Goal: Task Accomplishment & Management: Complete application form

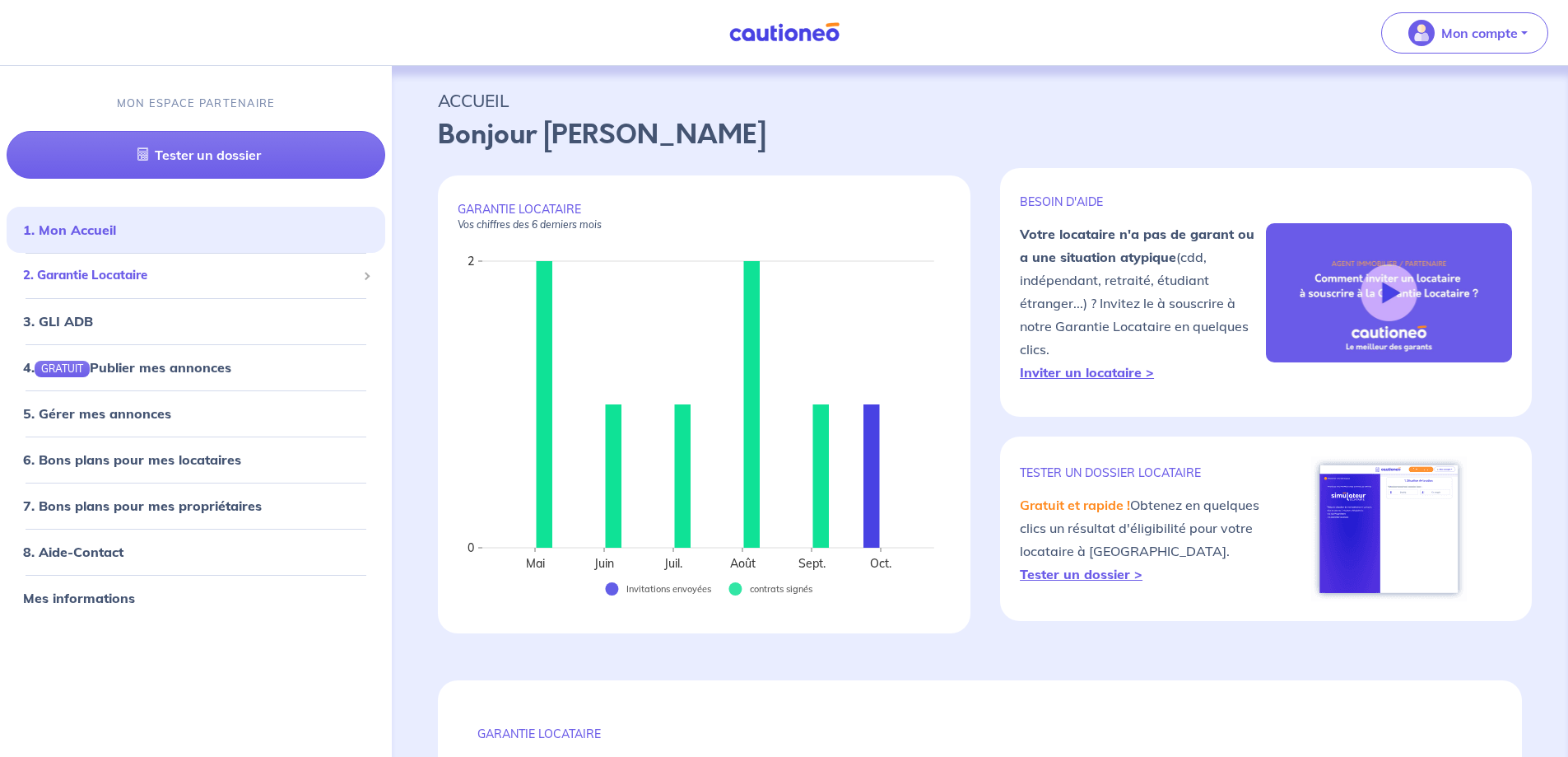
click at [127, 279] on span "2. Garantie Locataire" at bounding box center [189, 275] width 333 height 19
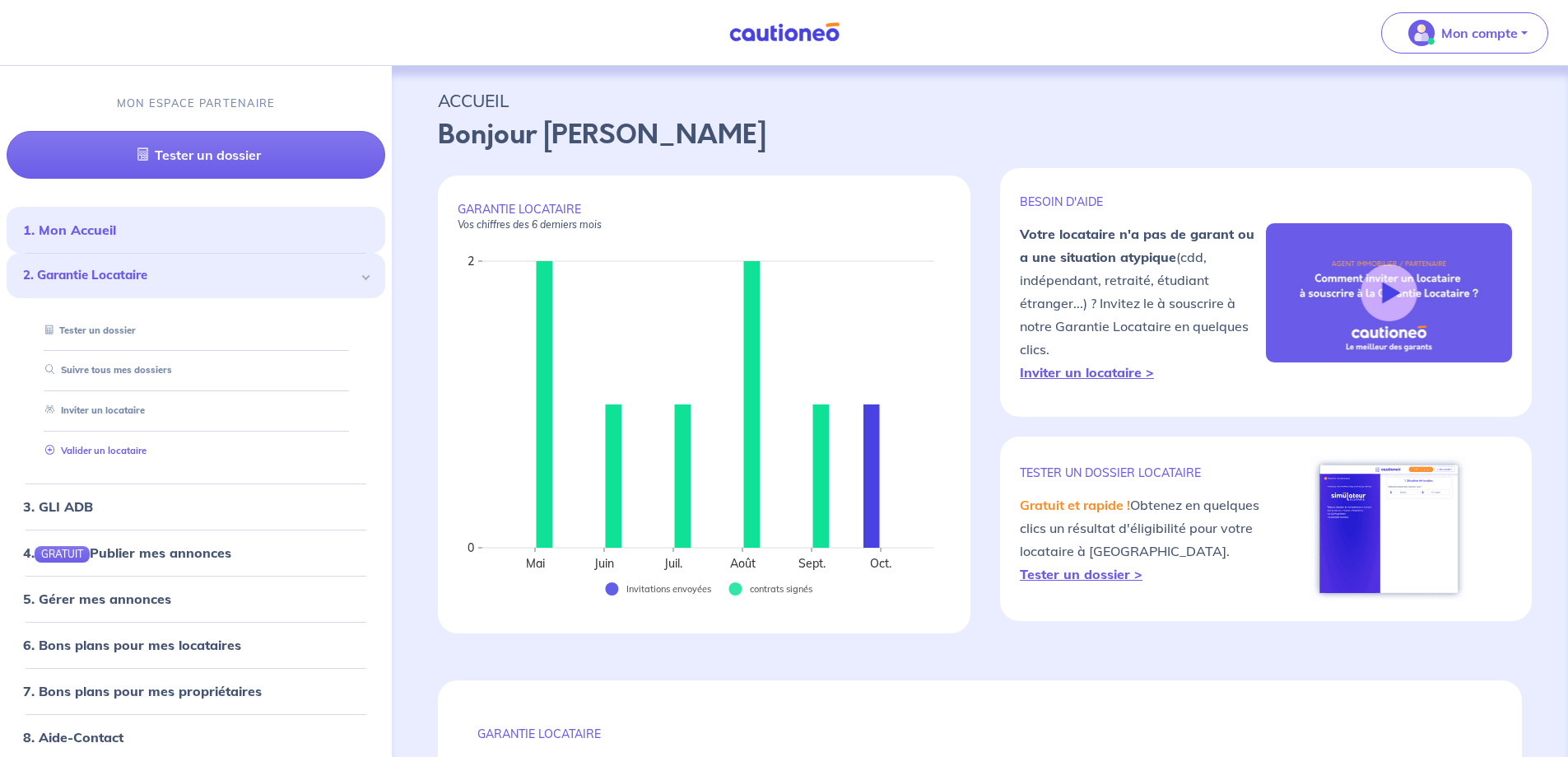
click at [147, 454] on link "Valider un locataire" at bounding box center [93, 450] width 108 height 11
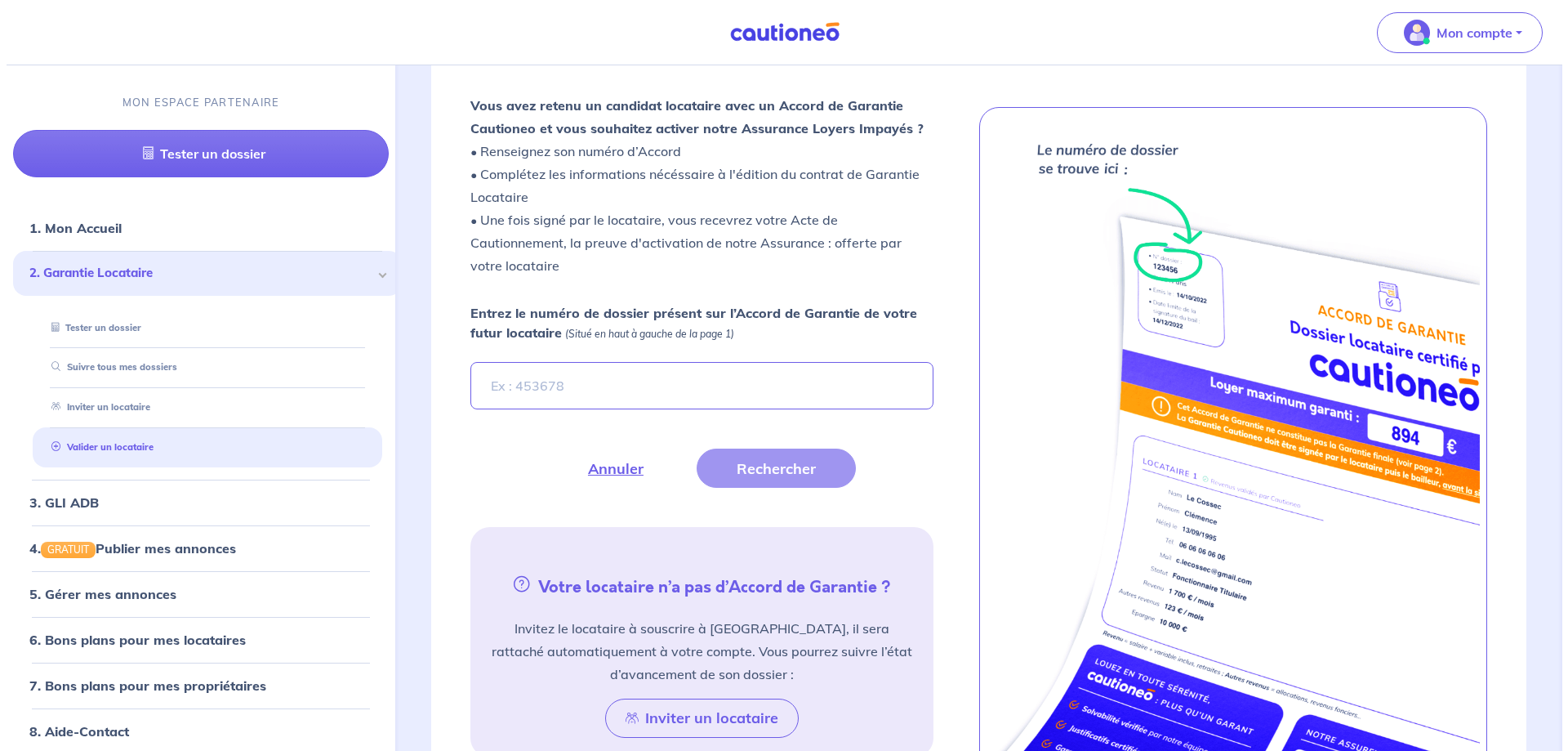
scroll to position [451, 0]
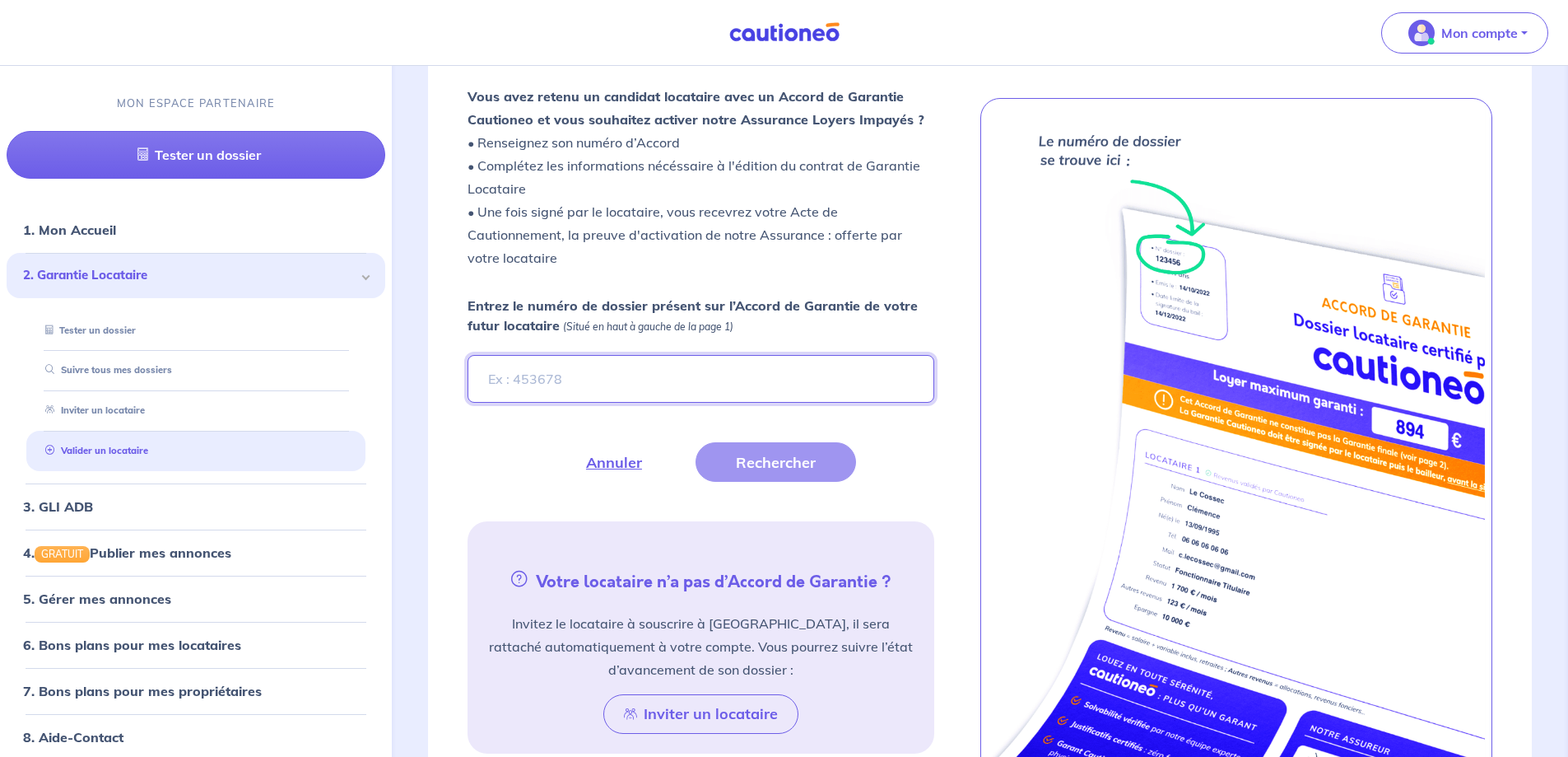
click at [619, 387] on input "Entrez le numéro de dossier présent sur l’Accord de Garantie de votre futur loc…" at bounding box center [701, 379] width 466 height 48
click at [802, 459] on button "Rechercher" at bounding box center [775, 462] width 160 height 39
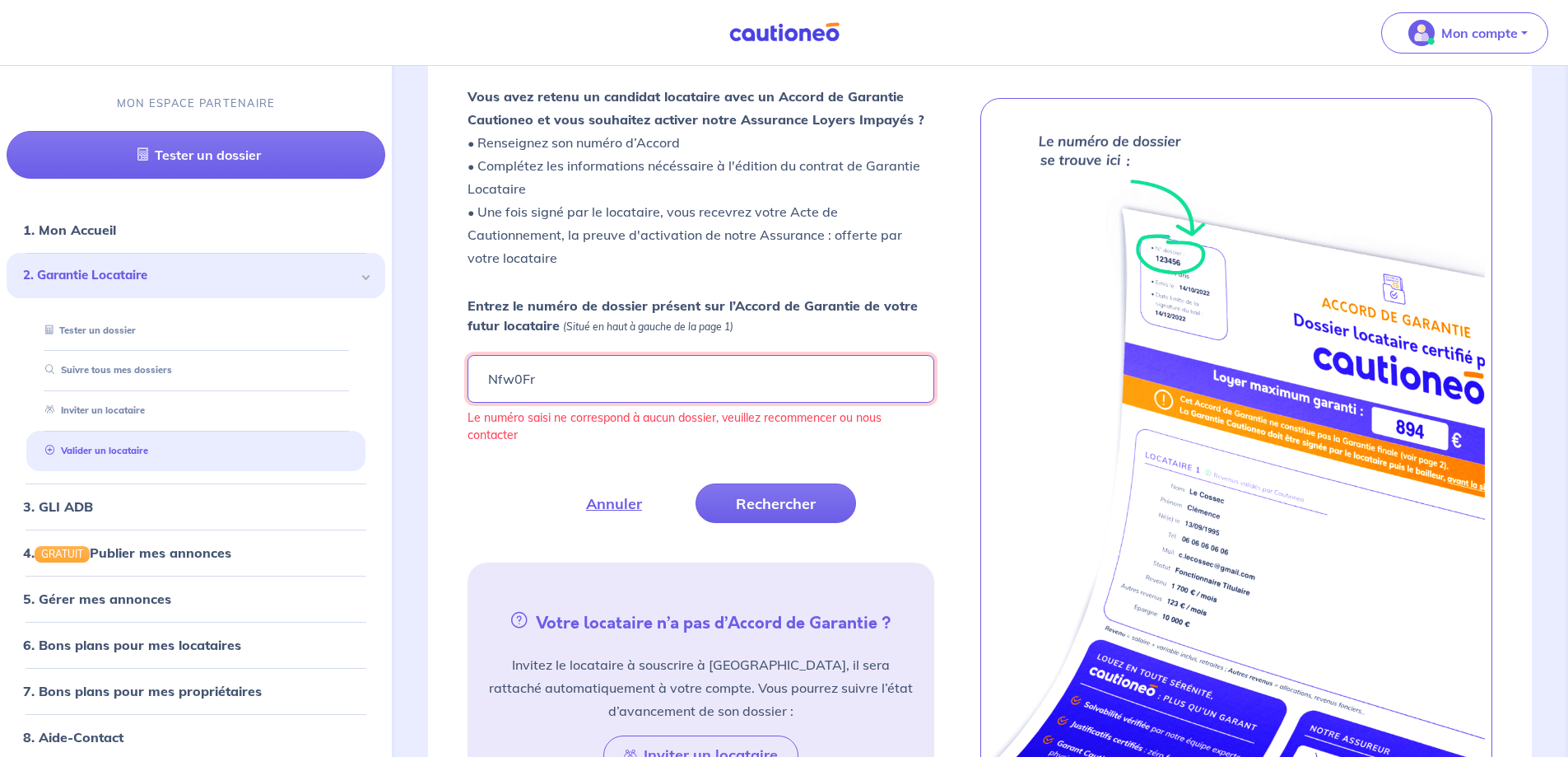
click at [519, 387] on input "Nfw0Fr" at bounding box center [701, 379] width 466 height 48
type input "NfwoFr"
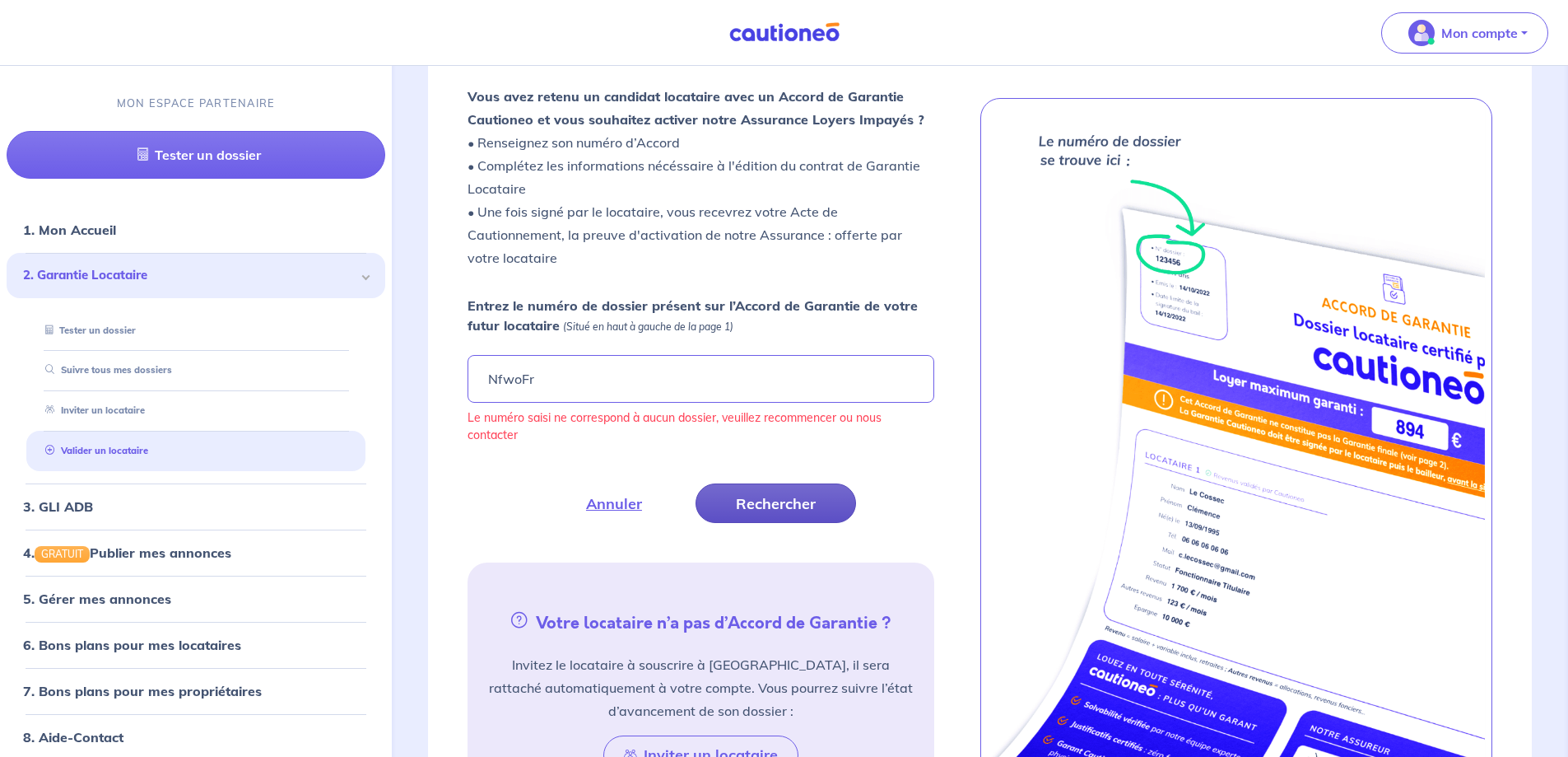
click at [740, 499] on button "Rechercher" at bounding box center [775, 503] width 160 height 39
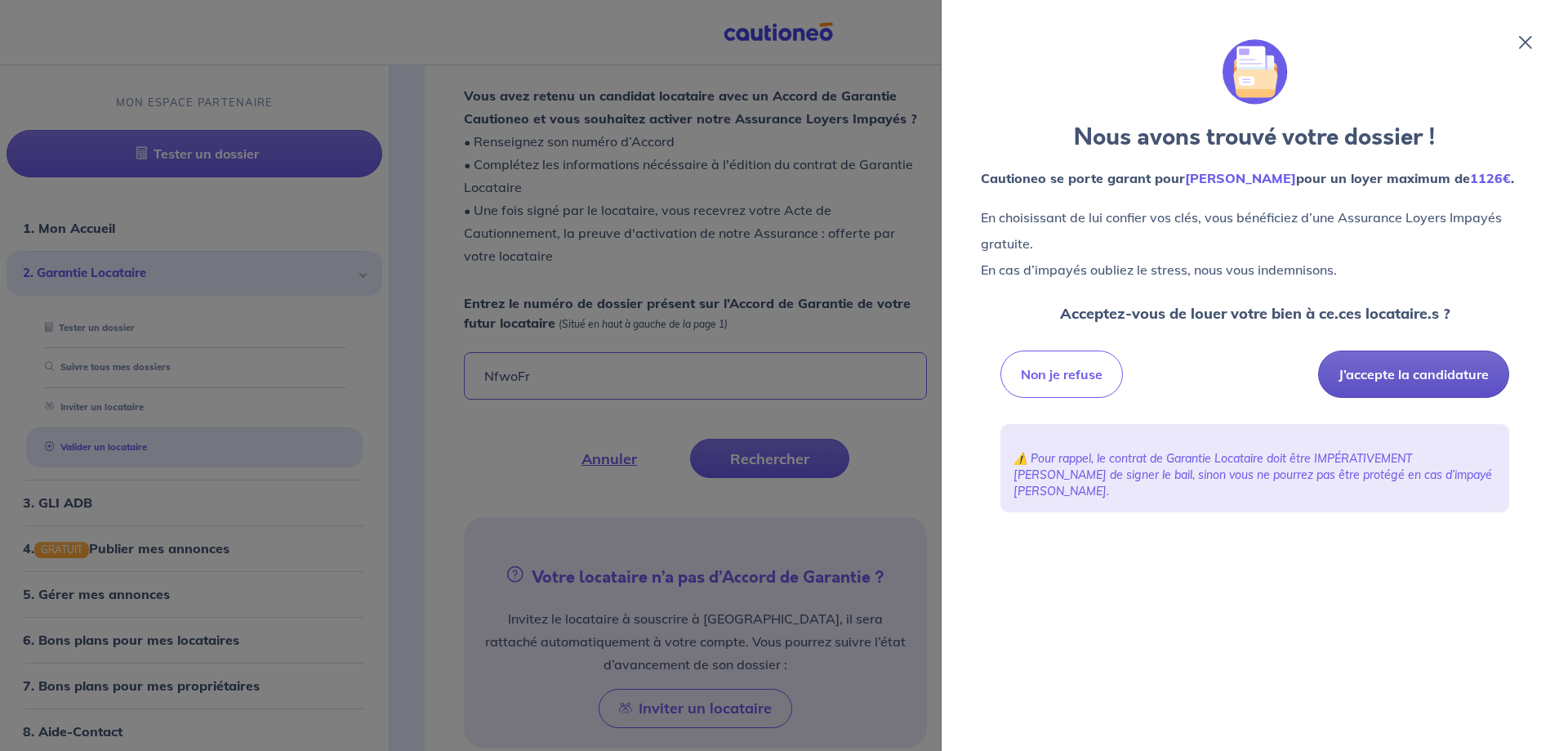
click at [1388, 368] on button "J’accepte la candidature" at bounding box center [1413, 374] width 191 height 48
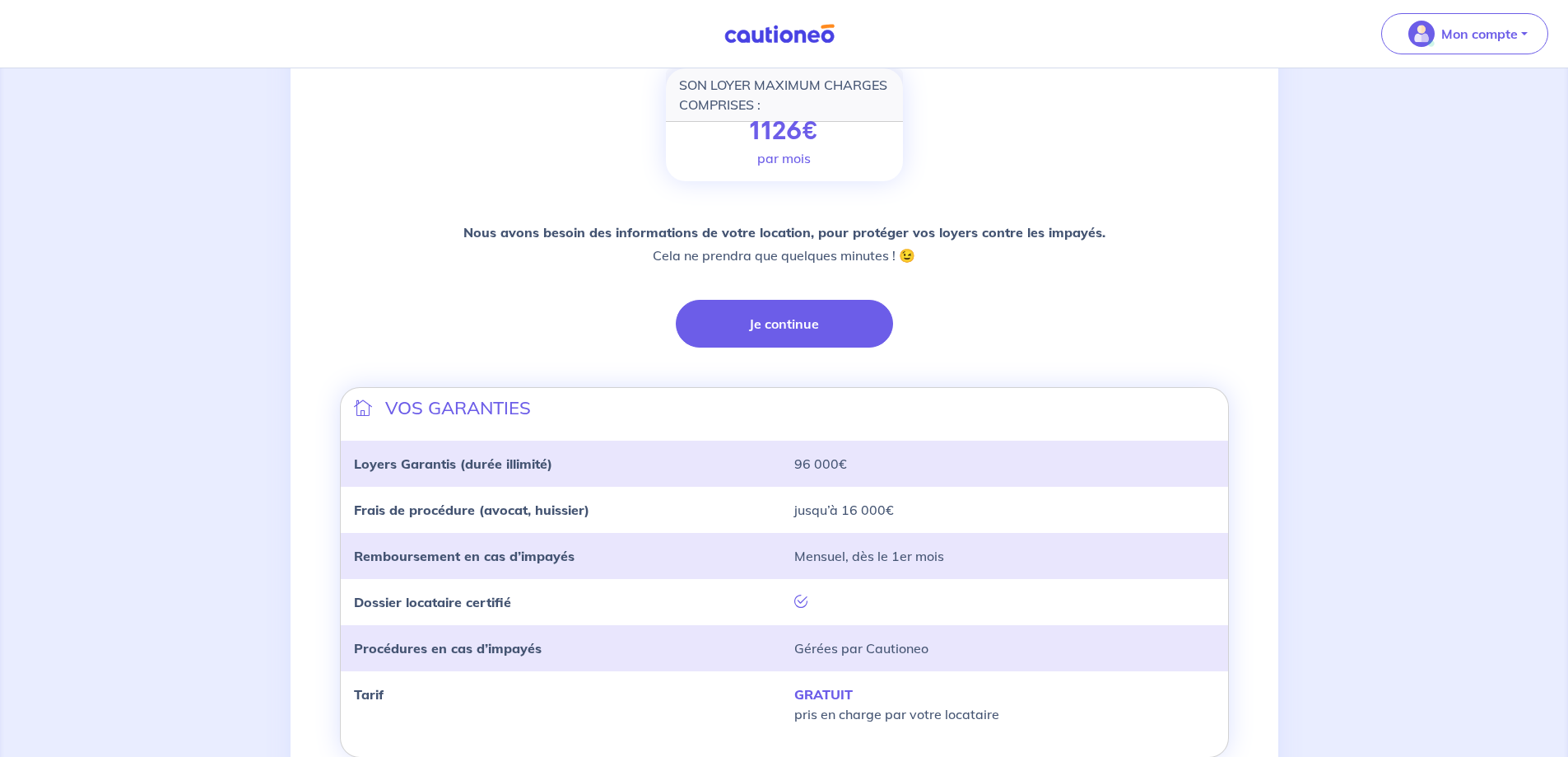
scroll to position [329, 0]
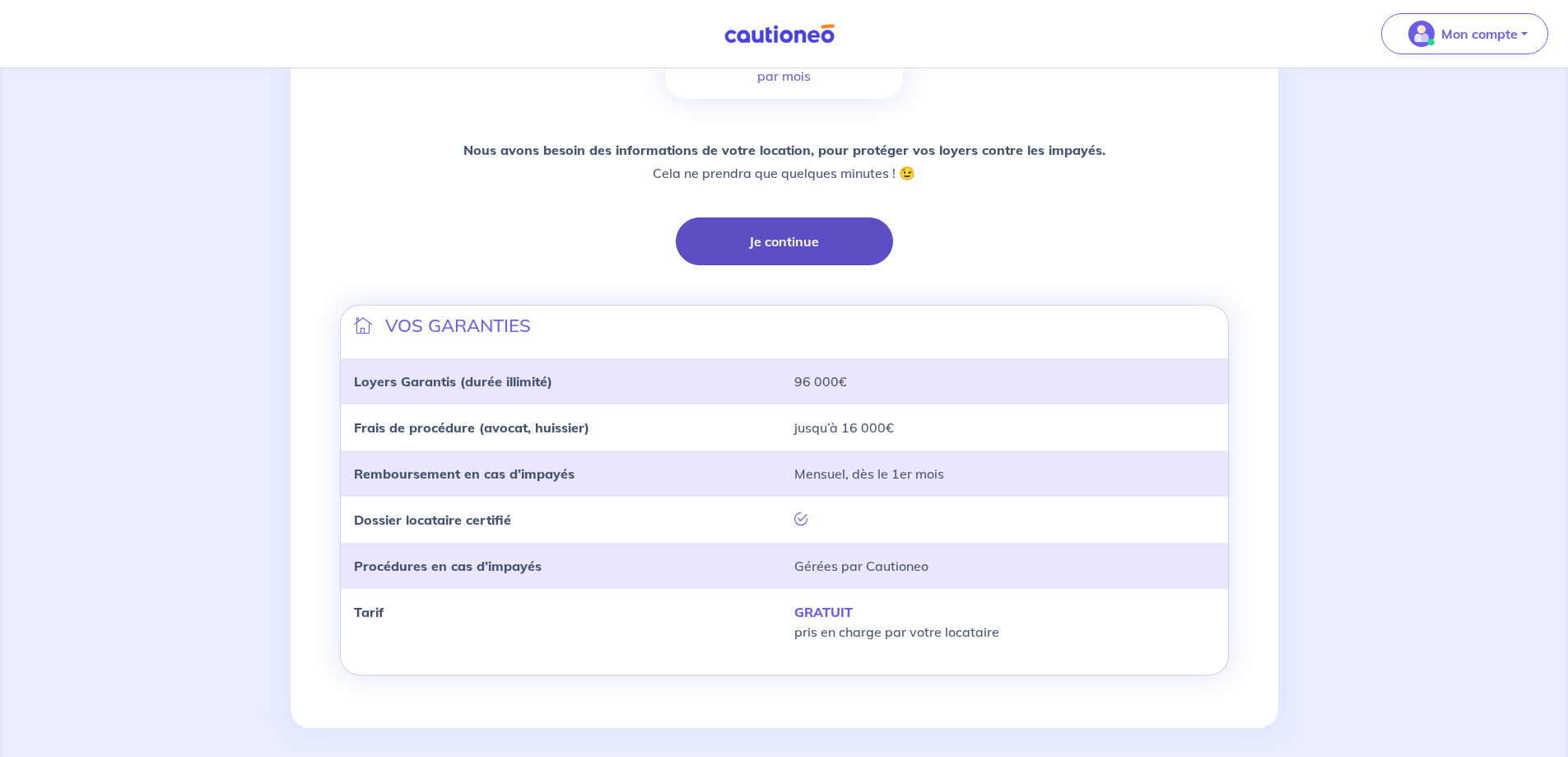
click at [780, 236] on button "Je continue" at bounding box center [784, 242] width 218 height 48
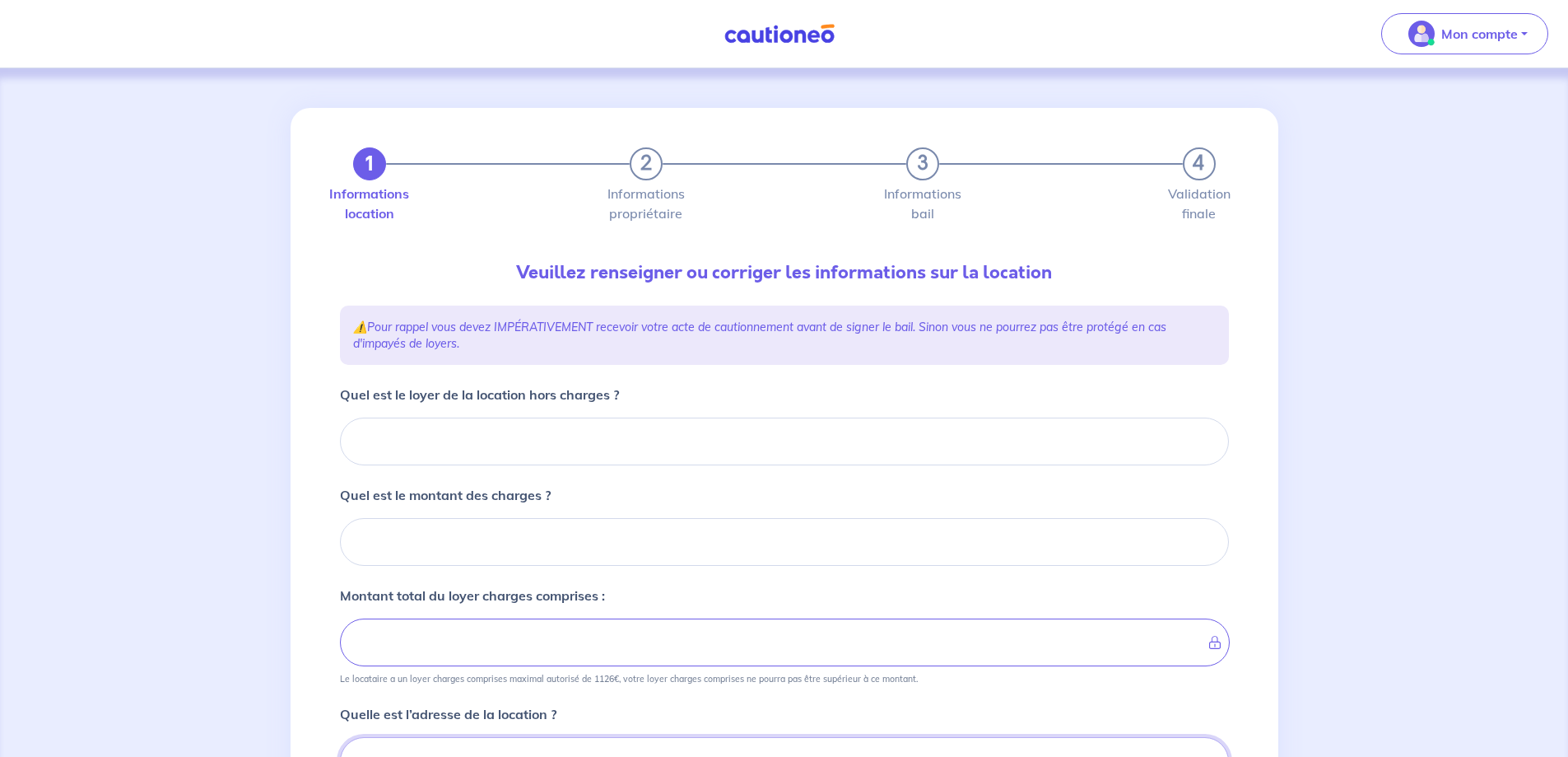
scroll to position [12, 0]
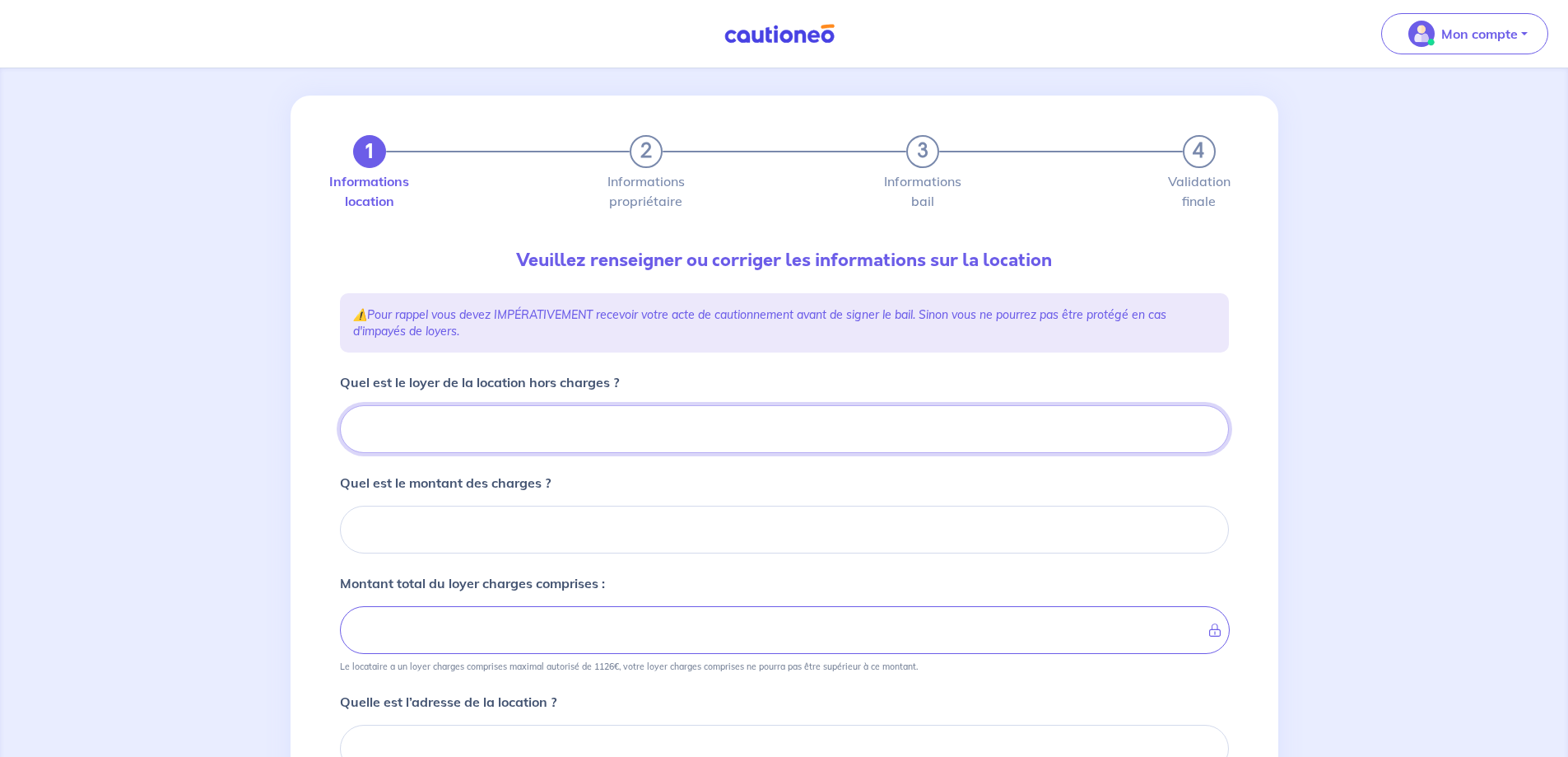
click at [660, 447] on input "Quel est le loyer de la location hors charges ?" at bounding box center [784, 430] width 889 height 48
click at [817, 441] on input "Quel est le loyer de la location hors charges ?" at bounding box center [784, 430] width 889 height 48
type input "46"
type input "460"
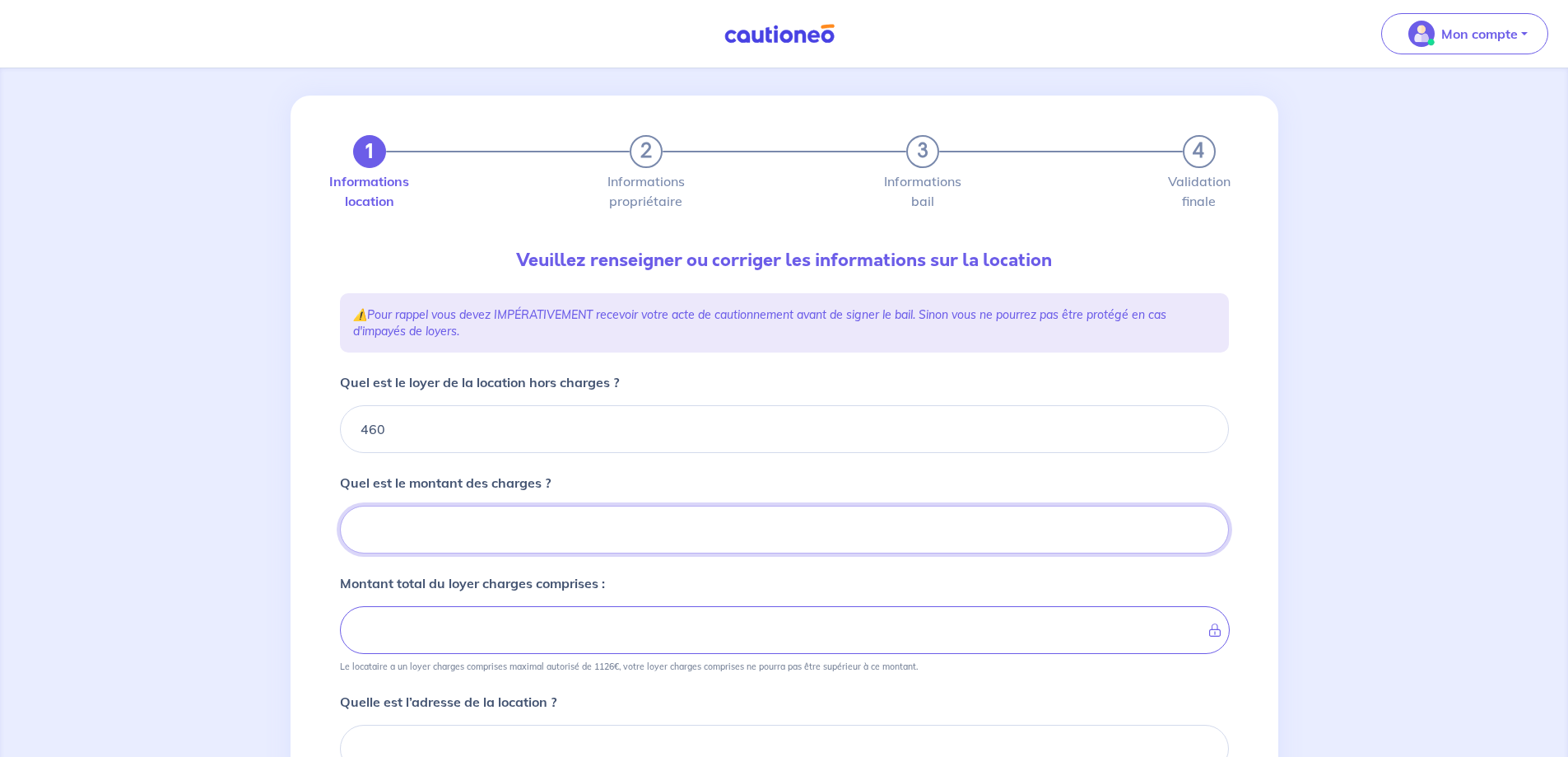
click at [537, 529] on input "Quel est le montant des charges ?" at bounding box center [784, 530] width 889 height 48
type input "40"
type input "500"
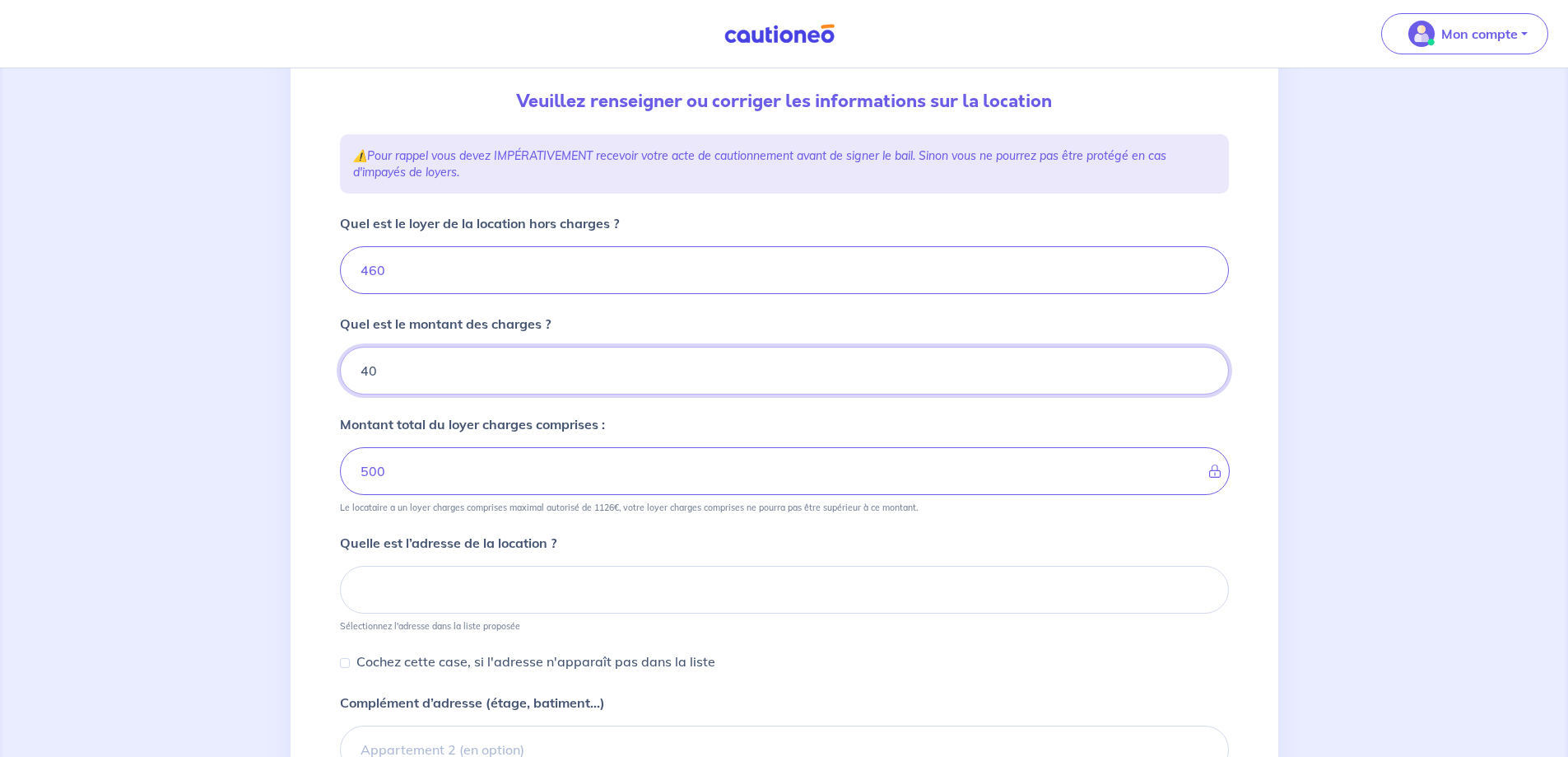
scroll to position [177, 0]
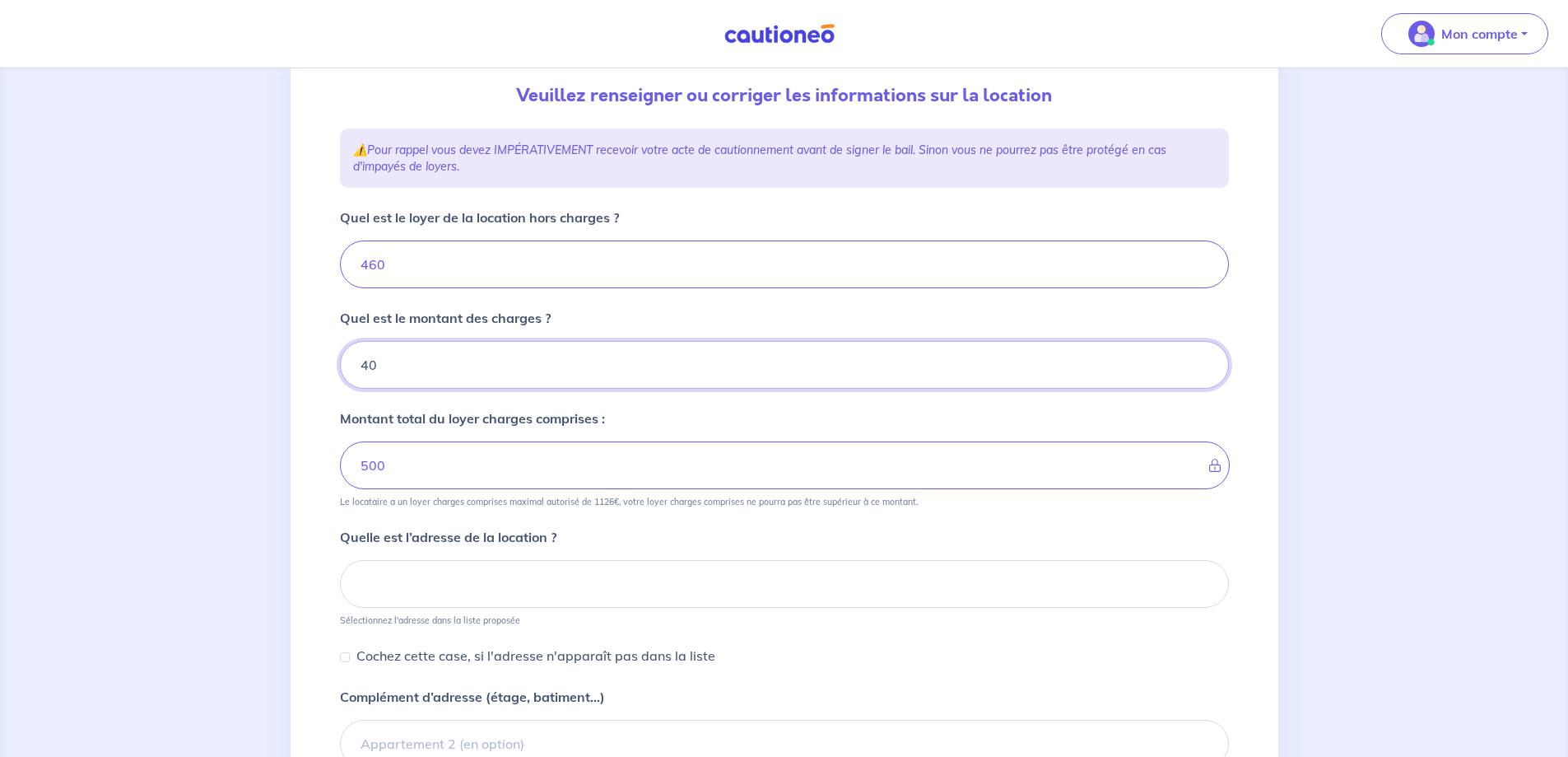
type input "40"
click at [368, 273] on input "460" at bounding box center [784, 264] width 889 height 48
type input "60"
type input "100"
type input "560"
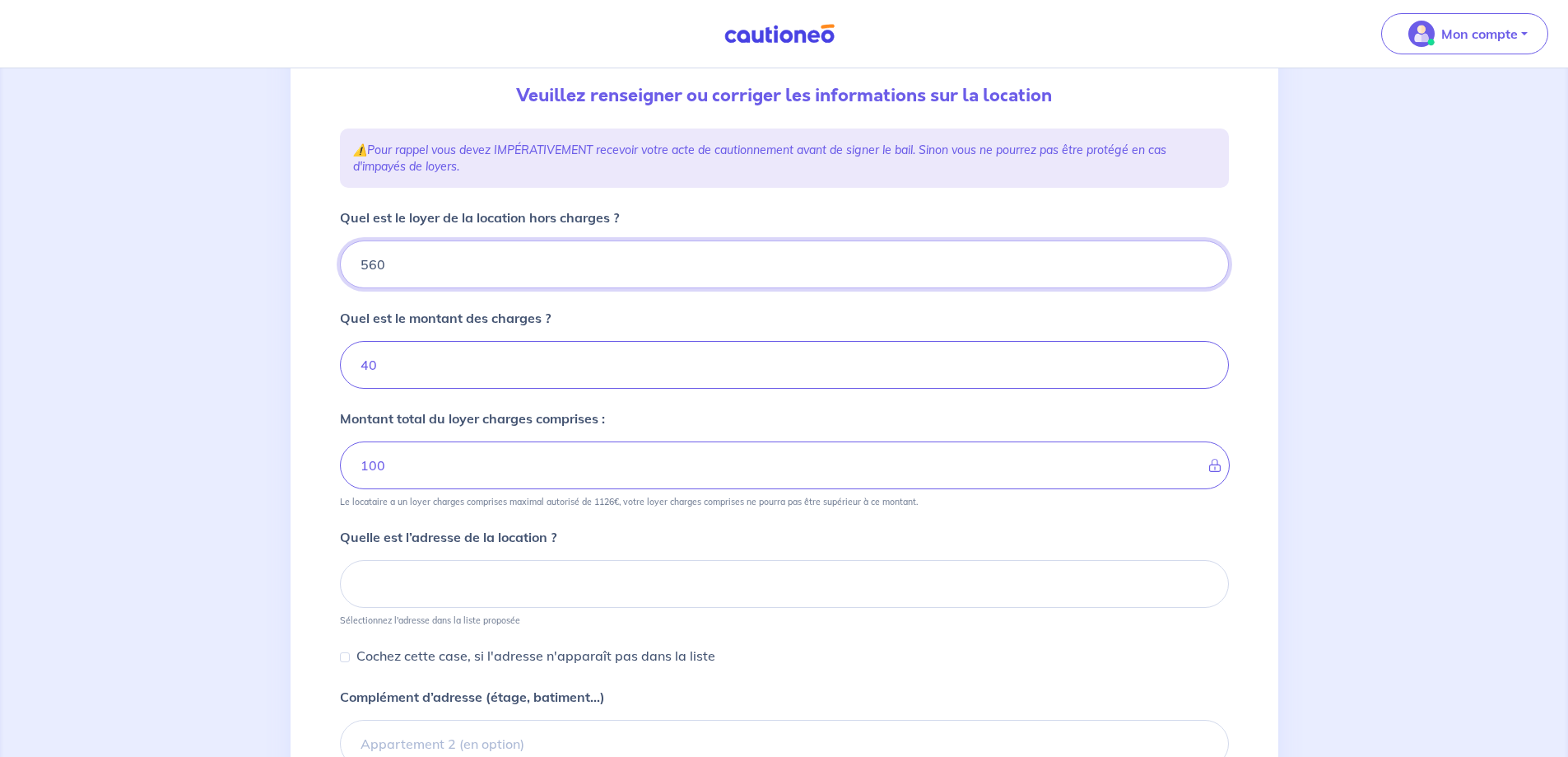
type input "600"
type input "560"
